Goal: Information Seeking & Learning: Understand process/instructions

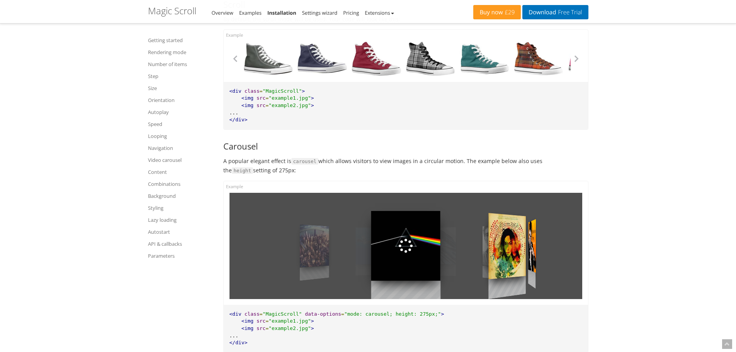
scroll to position [809, 0]
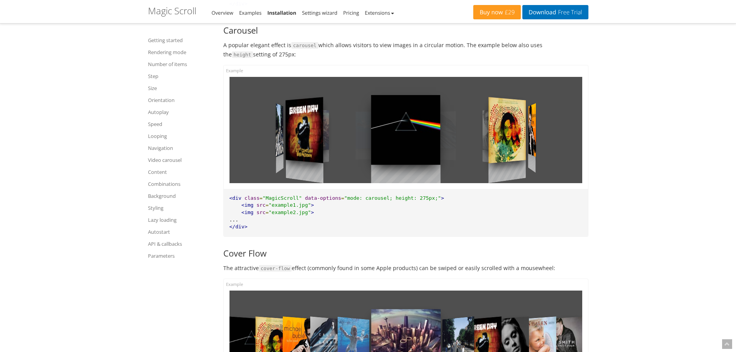
drag, startPoint x: 539, startPoint y: 179, endPoint x: 505, endPoint y: 240, distance: 70.0
drag, startPoint x: 478, startPoint y: 186, endPoint x: 315, endPoint y: 130, distance: 172.1
click at [388, 290] on div at bounding box center [406, 343] width 70 height 106
click at [236, 279] on div at bounding box center [406, 341] width 364 height 124
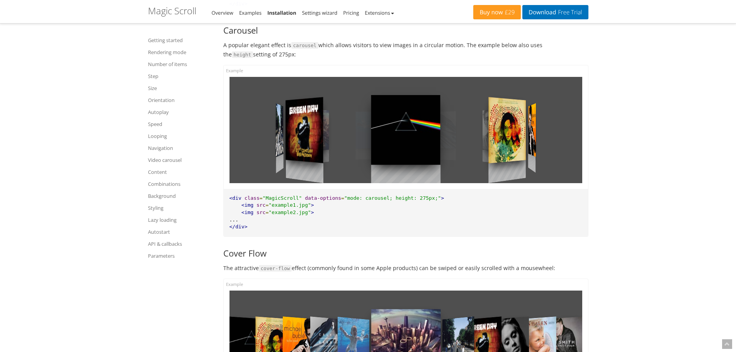
drag, startPoint x: 236, startPoint y: 112, endPoint x: 286, endPoint y: 120, distance: 50.7
click at [286, 279] on div at bounding box center [406, 341] width 364 height 124
drag, startPoint x: 334, startPoint y: 262, endPoint x: 309, endPoint y: 261, distance: 25.1
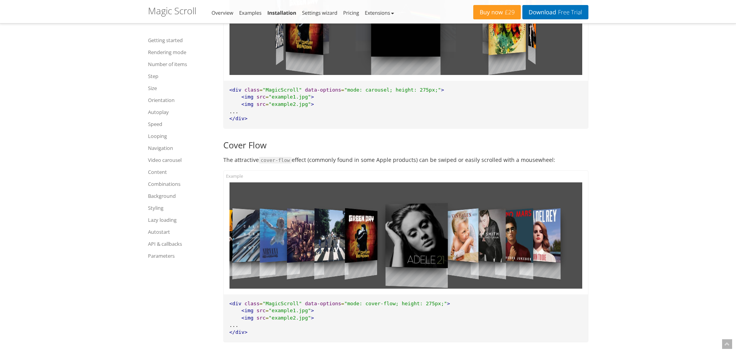
scroll to position [924, 0]
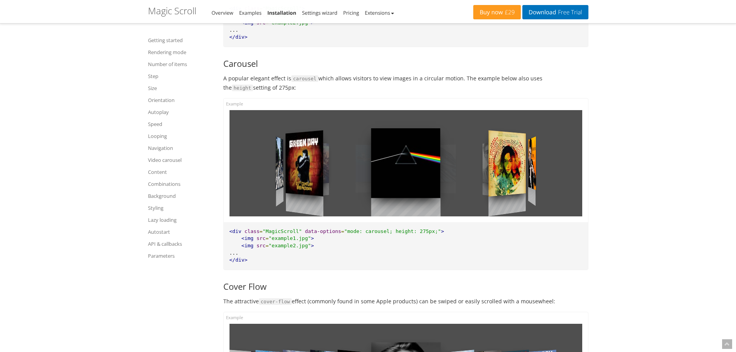
scroll to position [770, 0]
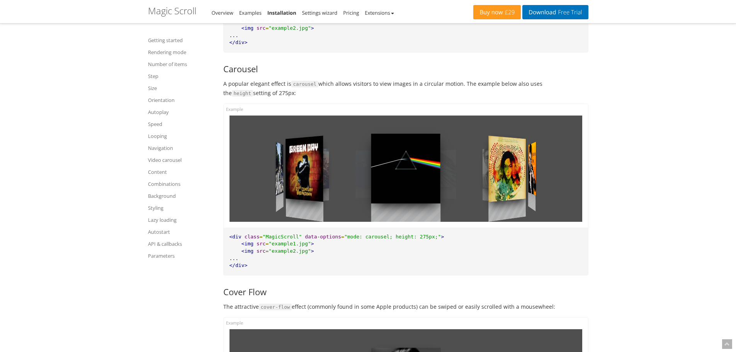
drag, startPoint x: 373, startPoint y: 238, endPoint x: 396, endPoint y: 259, distance: 31.4
